Goal: Information Seeking & Learning: Learn about a topic

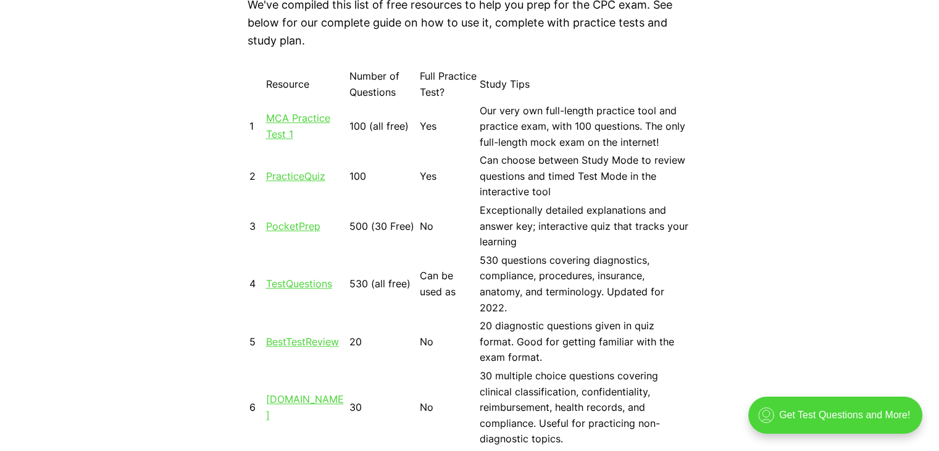
scroll to position [1173, 0]
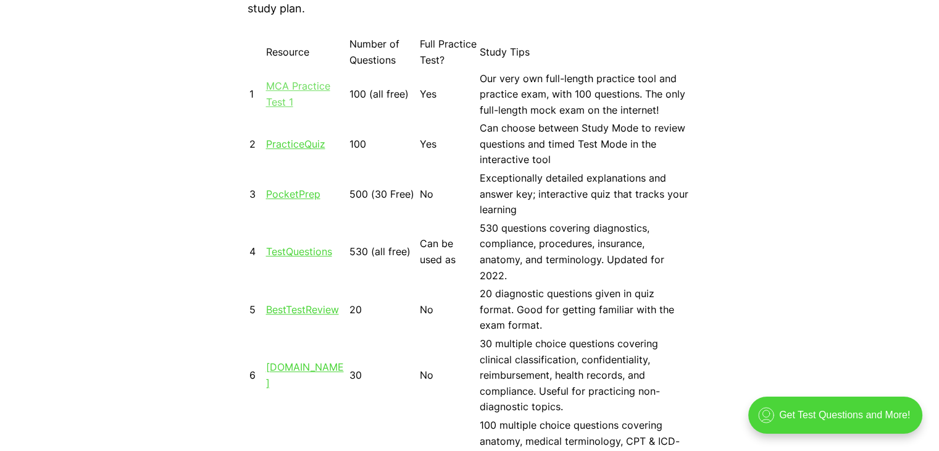
click at [270, 103] on link "MCA Practice Test 1" at bounding box center [298, 94] width 64 height 28
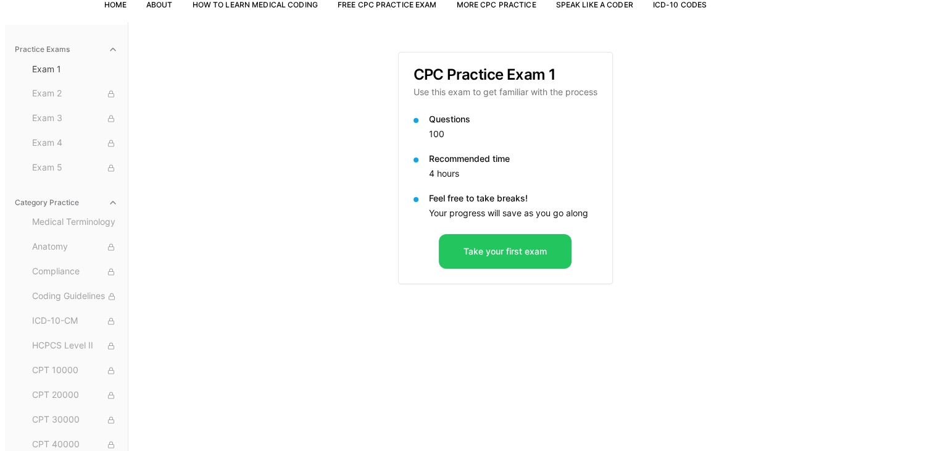
scroll to position [114, 0]
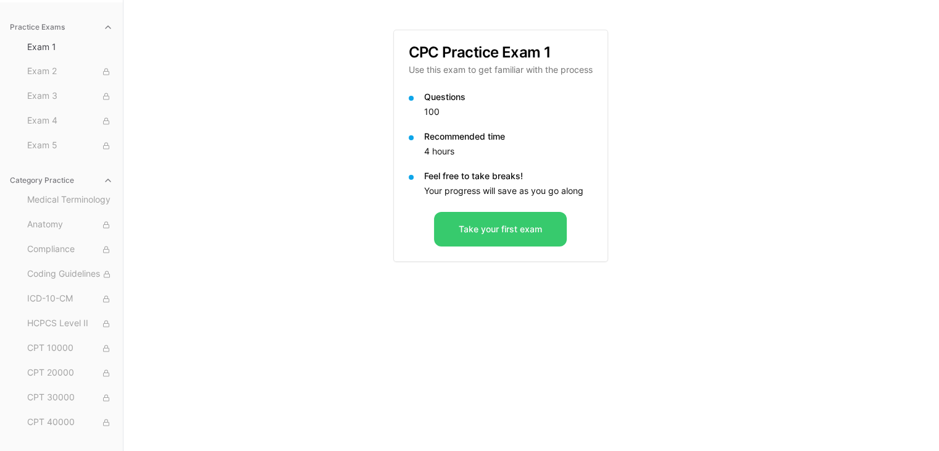
click at [521, 238] on button "Take your first exam" at bounding box center [500, 229] width 133 height 35
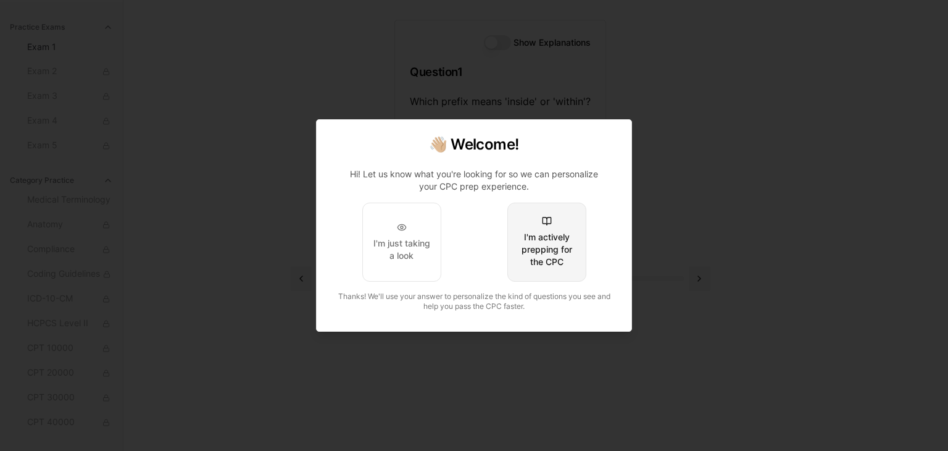
click at [547, 255] on div "I'm actively prepping for the CPC" at bounding box center [547, 249] width 58 height 37
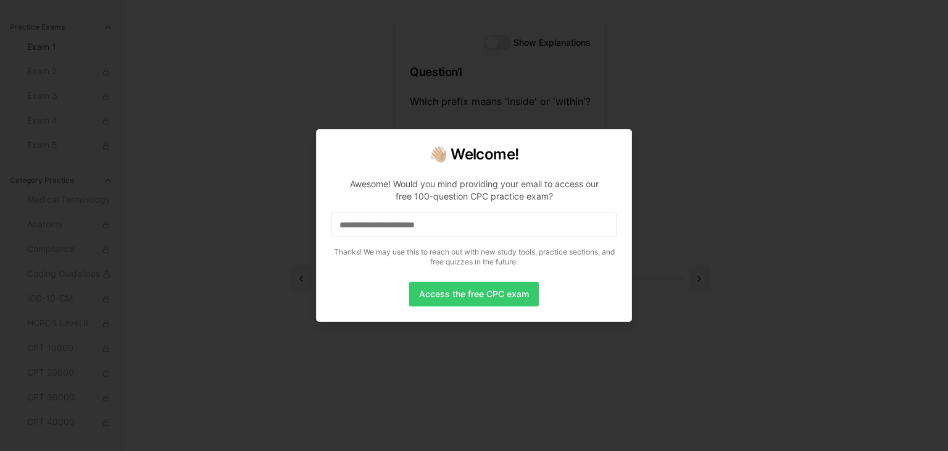
click at [462, 299] on button "Access the free CPC exam" at bounding box center [474, 293] width 130 height 25
click at [402, 226] on input at bounding box center [473, 224] width 285 height 25
click at [397, 226] on input "*" at bounding box center [473, 224] width 285 height 25
click at [397, 226] on input "**" at bounding box center [473, 224] width 285 height 25
click at [375, 227] on input "*" at bounding box center [473, 224] width 285 height 25
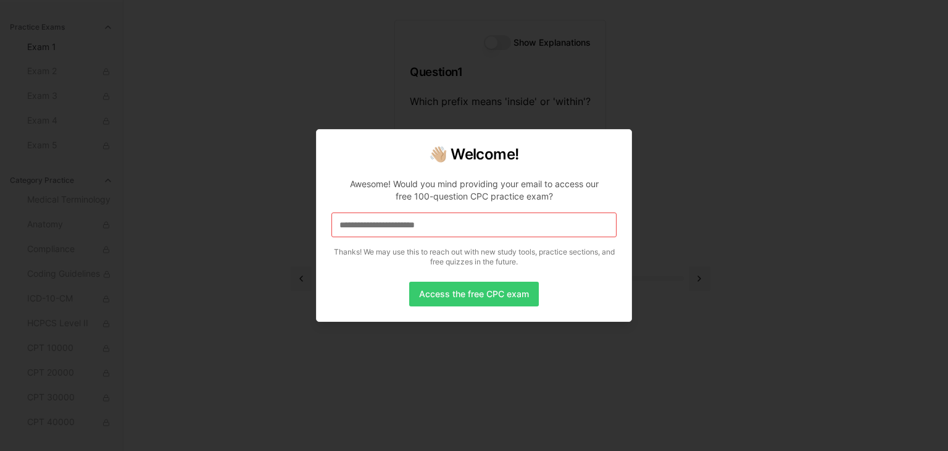
click at [464, 290] on button "Access the free CPC exam" at bounding box center [474, 293] width 130 height 25
click at [459, 292] on button "Access the free CPC exam" at bounding box center [474, 293] width 130 height 25
click at [459, 299] on button "Access the free CPC exam" at bounding box center [474, 293] width 130 height 25
click at [448, 258] on p "Thanks! We may use this to reach out with new study tools, practice sections, a…" at bounding box center [473, 257] width 285 height 20
click at [402, 226] on input at bounding box center [473, 224] width 285 height 25
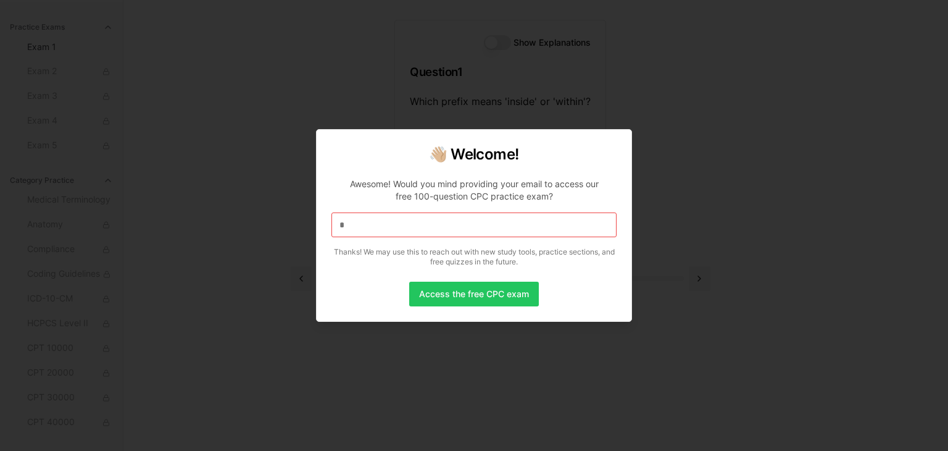
click at [319, 210] on div "👋🏼 Welcome! Awesome! Would you mind providing your email to access our free 100…" at bounding box center [474, 225] width 316 height 193
click at [463, 303] on button "Access the free CPC exam" at bounding box center [474, 293] width 130 height 25
click at [30, 70] on div at bounding box center [474, 225] width 948 height 451
click at [31, 41] on div at bounding box center [474, 225] width 948 height 451
click at [65, 75] on div at bounding box center [474, 225] width 948 height 451
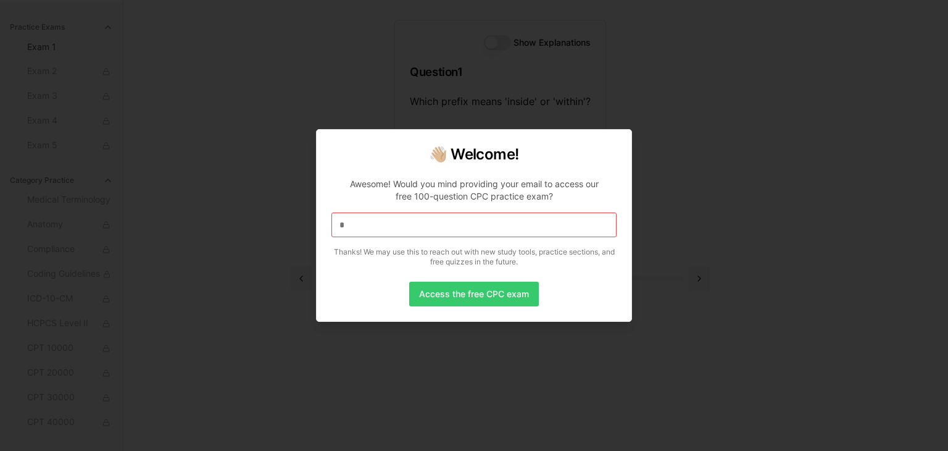
click at [475, 295] on button "Access the free CPC exam" at bounding box center [474, 293] width 130 height 25
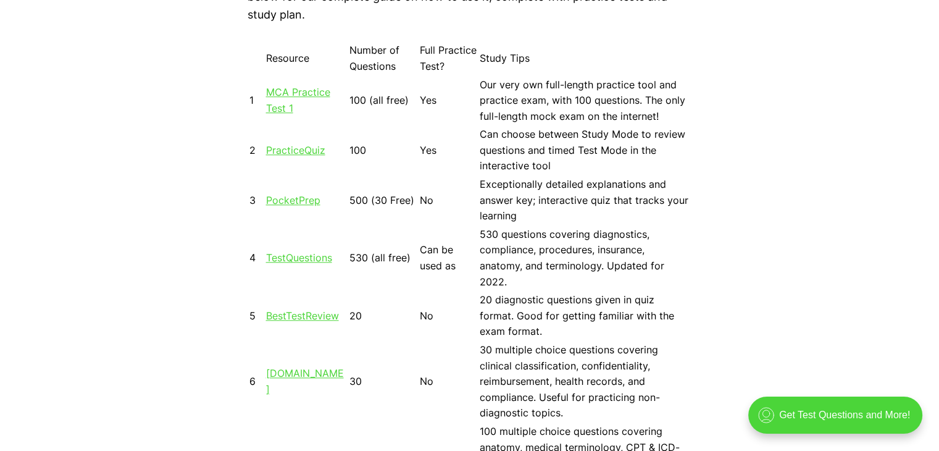
scroll to position [1111, 0]
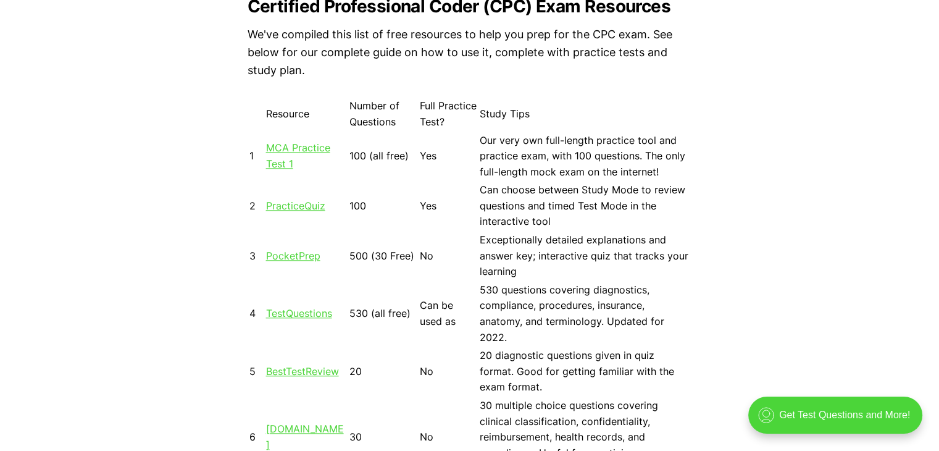
click at [358, 204] on td "100" at bounding box center [383, 205] width 69 height 49
click at [289, 208] on link "PracticeQuiz" at bounding box center [295, 205] width 59 height 12
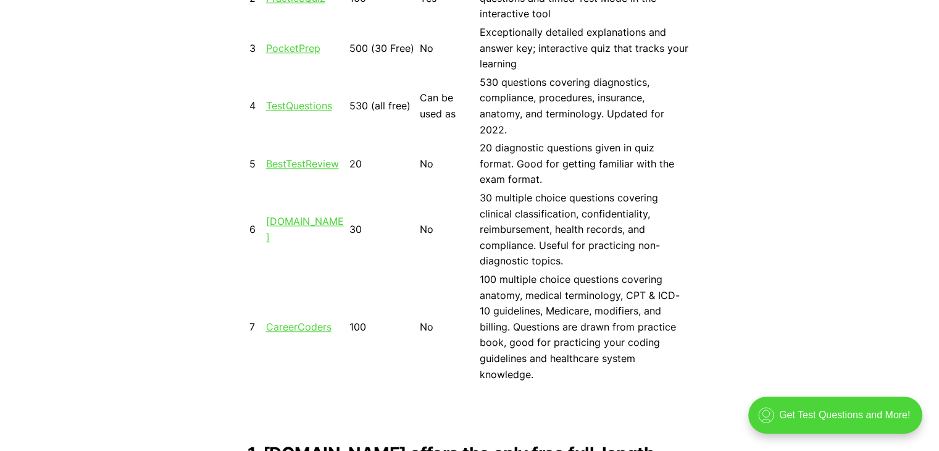
scroll to position [1419, 0]
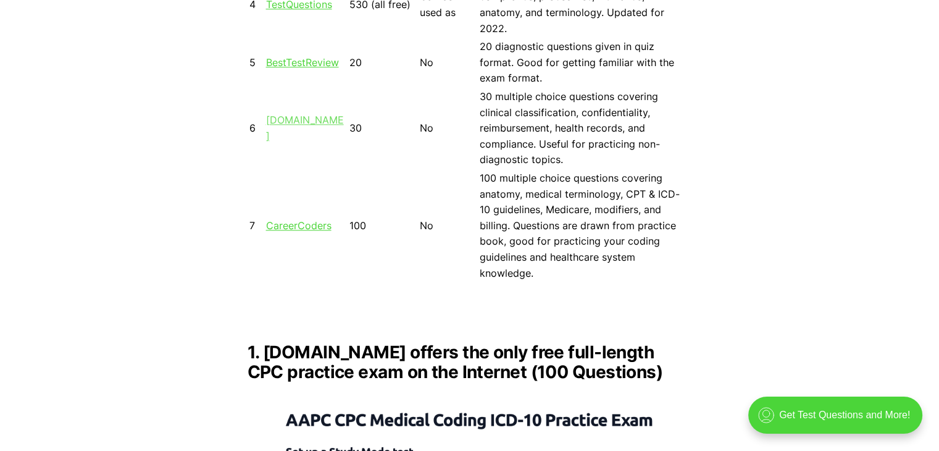
click at [290, 114] on link "[DOMAIN_NAME]" at bounding box center [305, 128] width 78 height 28
